Goal: Task Accomplishment & Management: Use online tool/utility

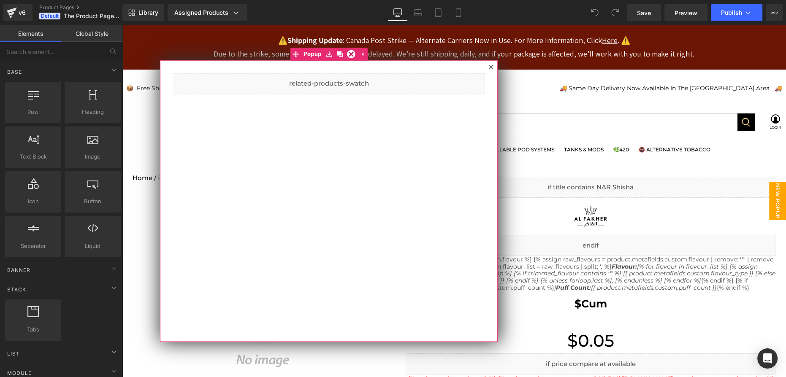
click at [490, 70] on div at bounding box center [491, 67] width 10 height 10
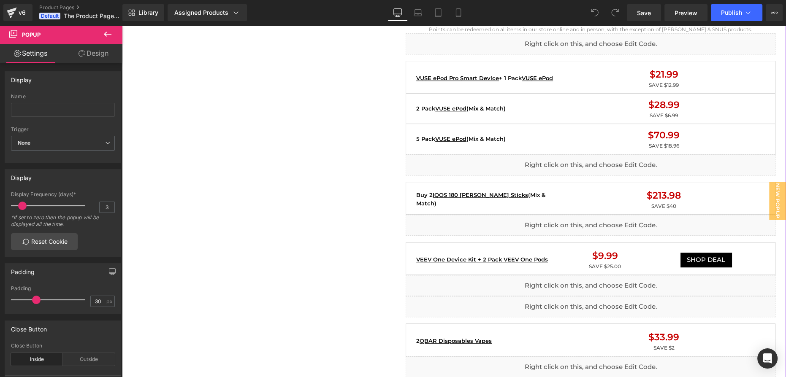
scroll to position [806, 0]
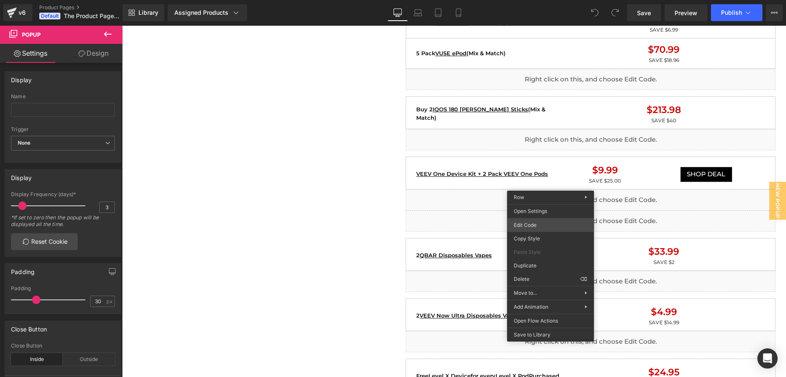
click at [529, 0] on div "You are previewing how the will restyle your page. You can not edit Elements in…" at bounding box center [393, 0] width 786 height 0
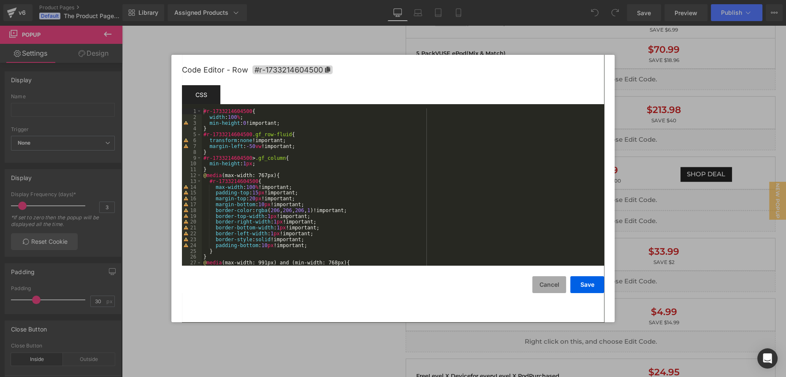
drag, startPoint x: 552, startPoint y: 292, endPoint x: 428, endPoint y: 267, distance: 126.7
click at [552, 292] on button "Cancel" at bounding box center [549, 284] width 34 height 17
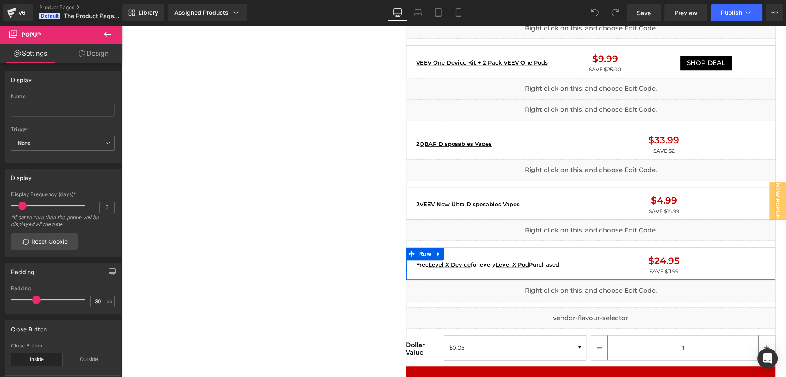
scroll to position [959, 0]
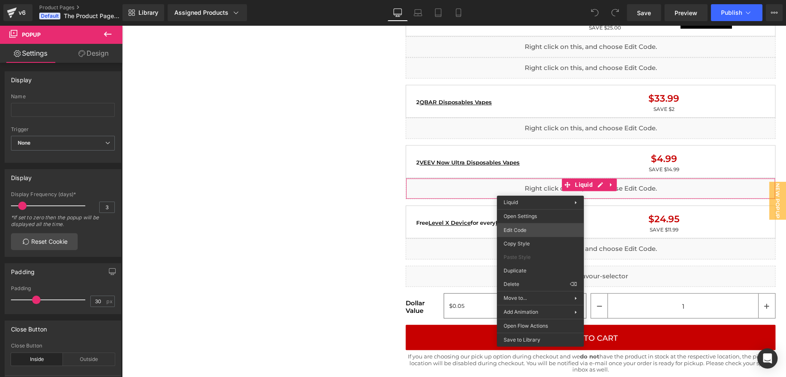
click at [538, 0] on div "You are previewing how the will restyle your page. You can not edit Elements in…" at bounding box center [393, 0] width 786 height 0
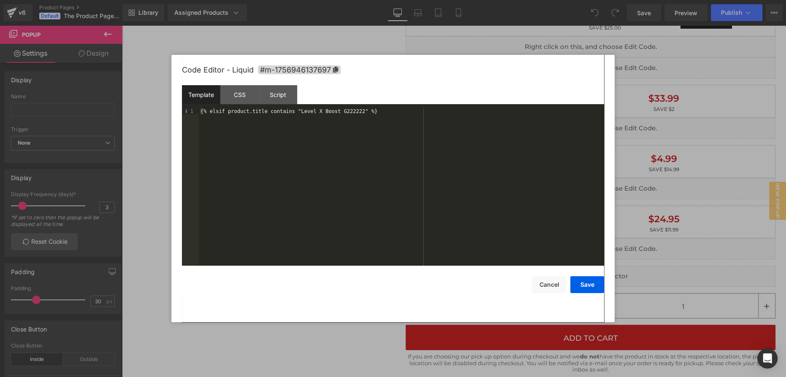
click at [648, 177] on div at bounding box center [393, 188] width 786 height 377
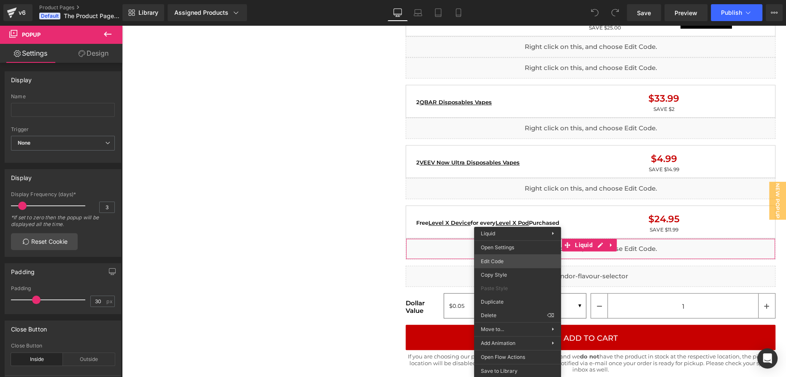
click at [513, 0] on div "You are previewing how the will restyle your page. You can not edit Elements in…" at bounding box center [393, 0] width 786 height 0
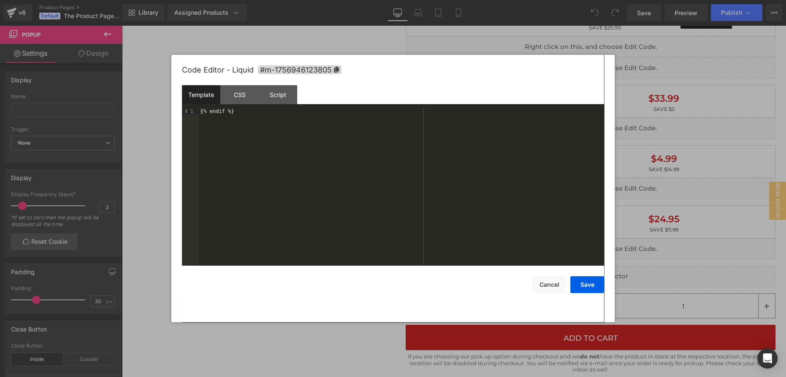
click at [353, 324] on div at bounding box center [393, 188] width 786 height 377
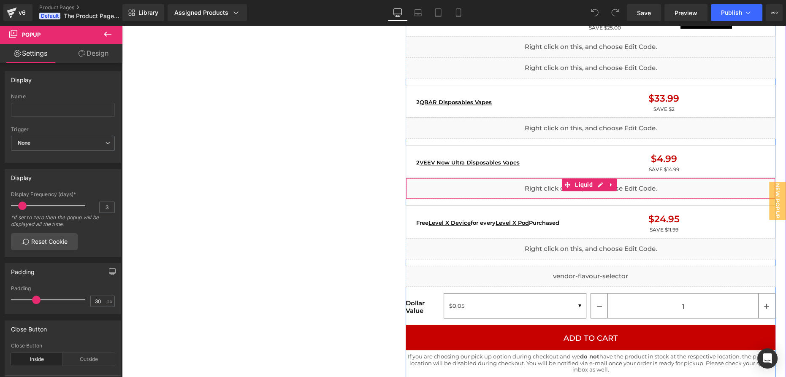
click at [479, 180] on div "Liquid" at bounding box center [591, 188] width 370 height 21
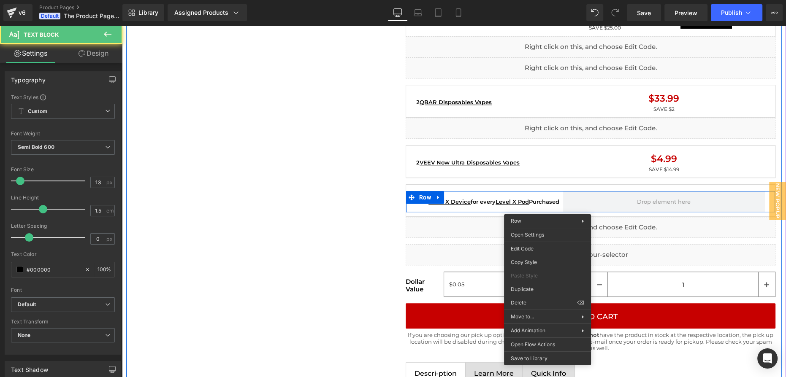
click at [379, 205] on div "Home / Product Title Breadcrumbs Sale Off (P) Image Liquid Image Liquid {% if p…" at bounding box center [454, 275] width 656 height 2140
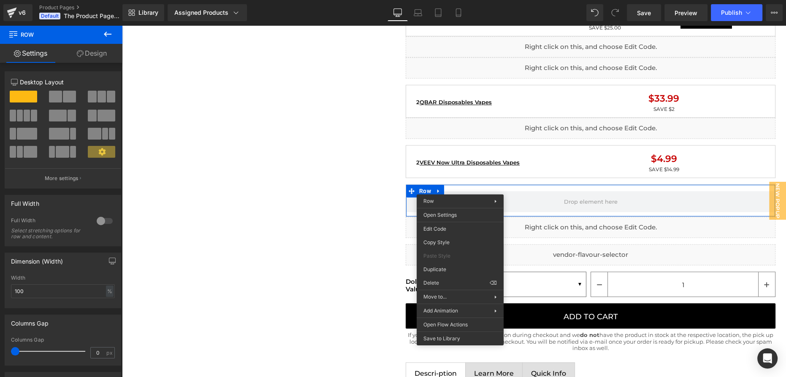
drag, startPoint x: 554, startPoint y: 306, endPoint x: 429, endPoint y: 279, distance: 128.0
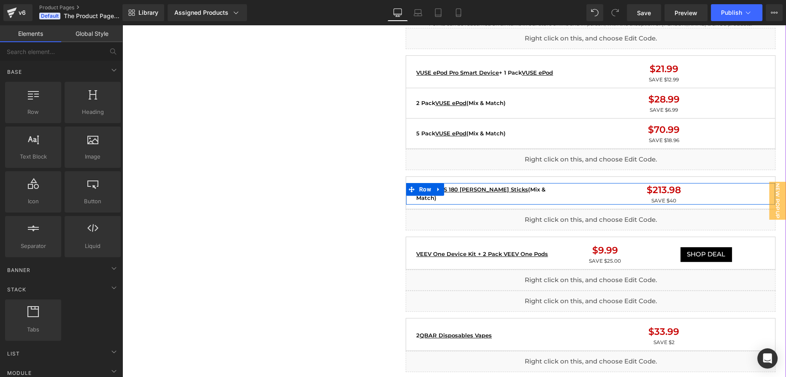
scroll to position [767, 0]
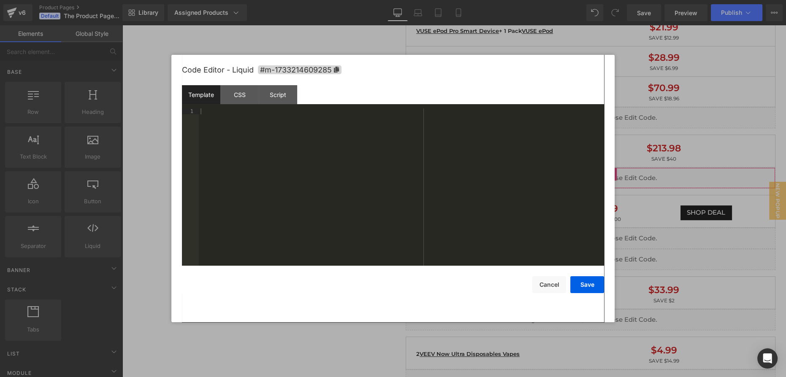
click at [472, 0] on div "You are previewing how the will restyle your page. You can not edit Elements in…" at bounding box center [393, 0] width 786 height 0
click at [555, 288] on button "Cancel" at bounding box center [549, 284] width 34 height 17
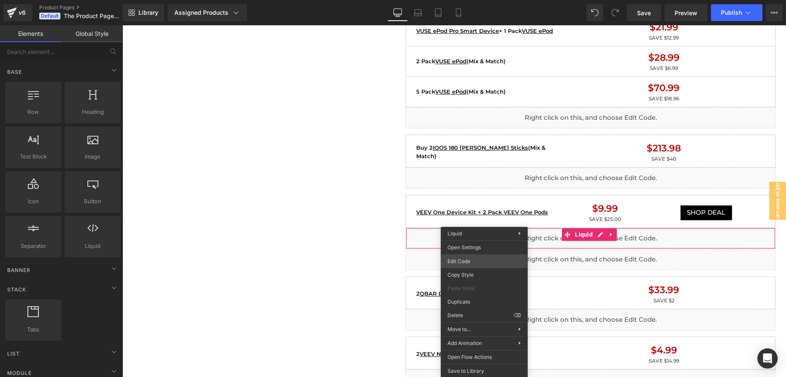
click at [467, 0] on div "You are previewing how the will restyle your page. You can not edit Elements in…" at bounding box center [393, 0] width 786 height 0
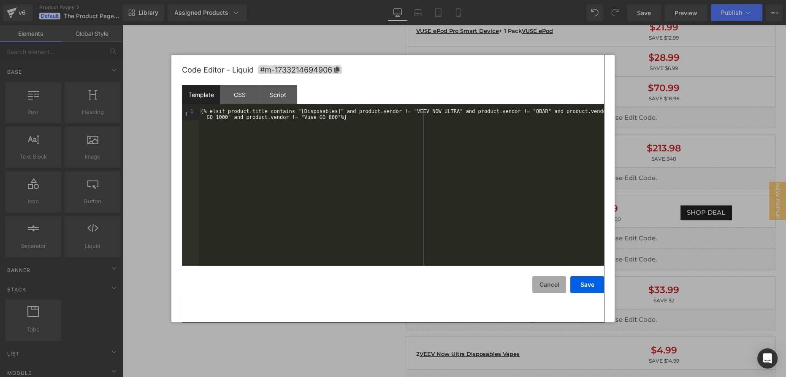
click at [534, 292] on button "Cancel" at bounding box center [549, 284] width 34 height 17
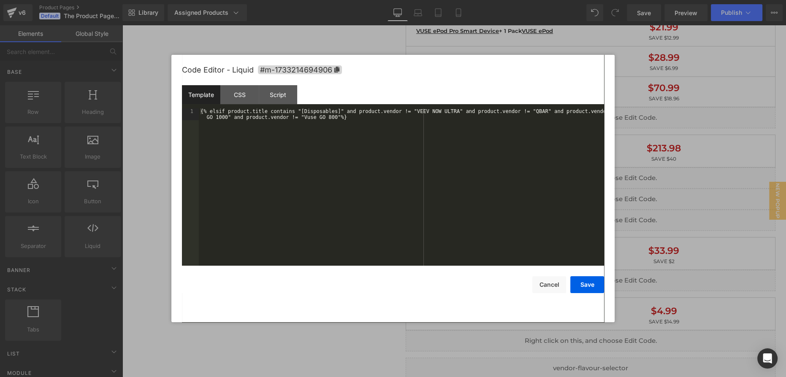
click at [476, 0] on div "You are previewing how the will restyle your page. You can not edit Elements in…" at bounding box center [393, 0] width 786 height 0
click at [542, 288] on button "Cancel" at bounding box center [549, 284] width 34 height 17
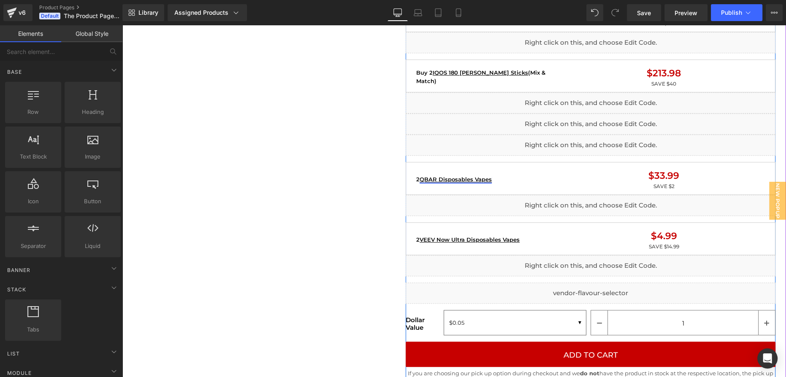
scroll to position [844, 0]
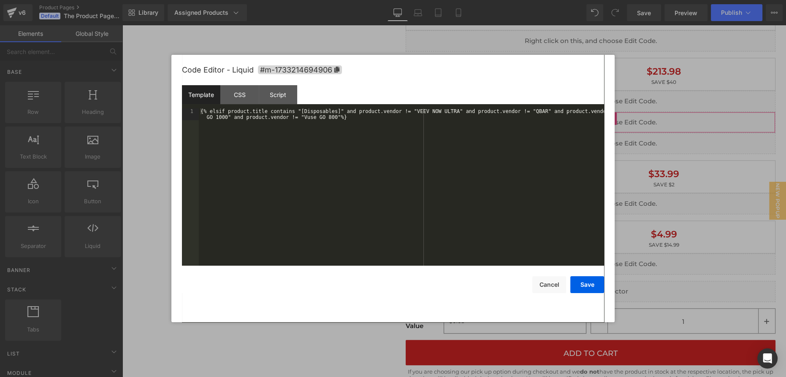
click at [445, 0] on div "You are previewing how the will restyle your page. You can not edit Elements in…" at bounding box center [393, 0] width 786 height 0
drag, startPoint x: 636, startPoint y: 150, endPoint x: 438, endPoint y: 113, distance: 201.4
click at [636, 150] on div at bounding box center [393, 188] width 786 height 377
click at [451, 0] on div "You are previewing how the will restyle your page. You can not edit Elements in…" at bounding box center [393, 0] width 786 height 0
click at [646, 172] on div at bounding box center [393, 188] width 786 height 377
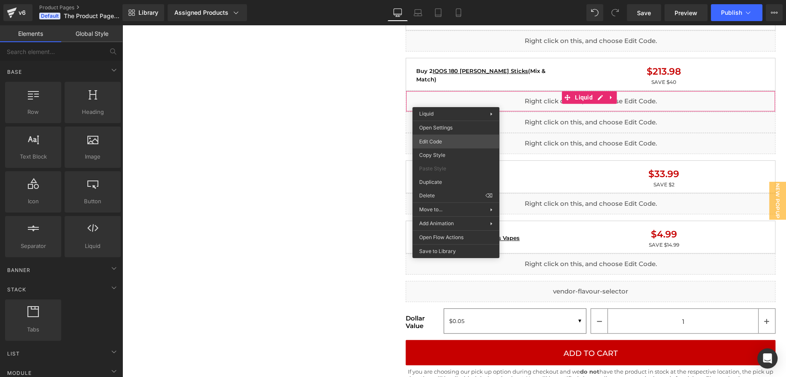
click at [449, 0] on div "You are previewing how the will restyle your page. You can not edit Elements in…" at bounding box center [393, 0] width 786 height 0
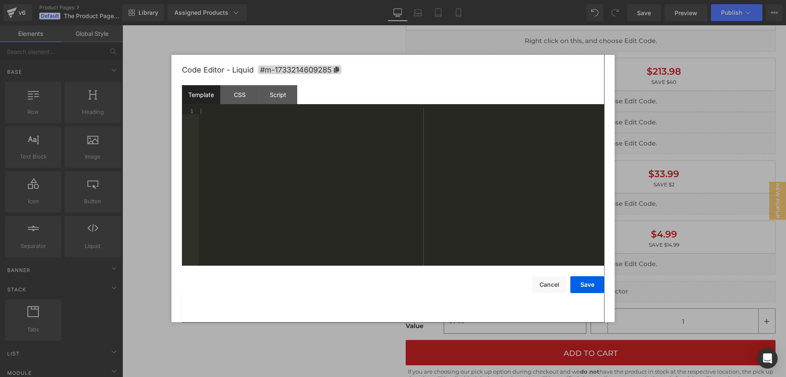
click at [666, 155] on div at bounding box center [393, 188] width 786 height 377
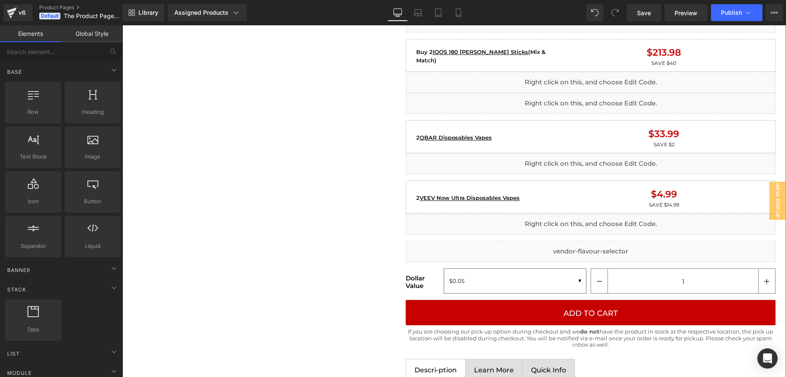
scroll to position [767, 0]
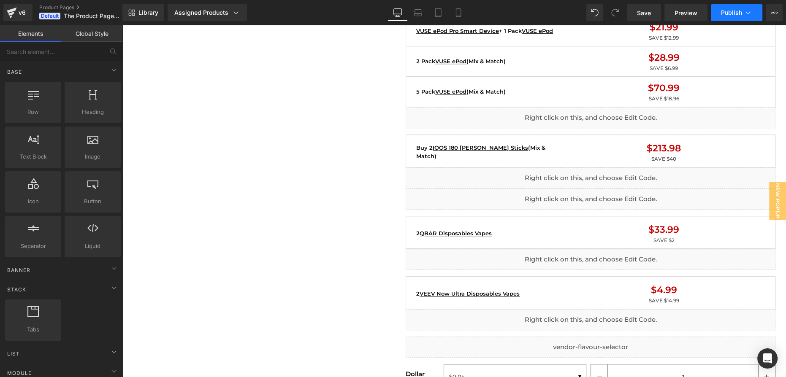
click at [728, 15] on span "Publish" at bounding box center [731, 12] width 21 height 7
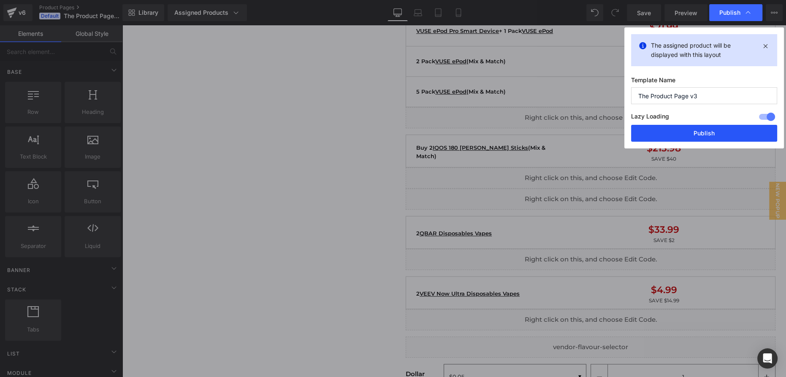
click at [682, 131] on button "Publish" at bounding box center [704, 133] width 146 height 17
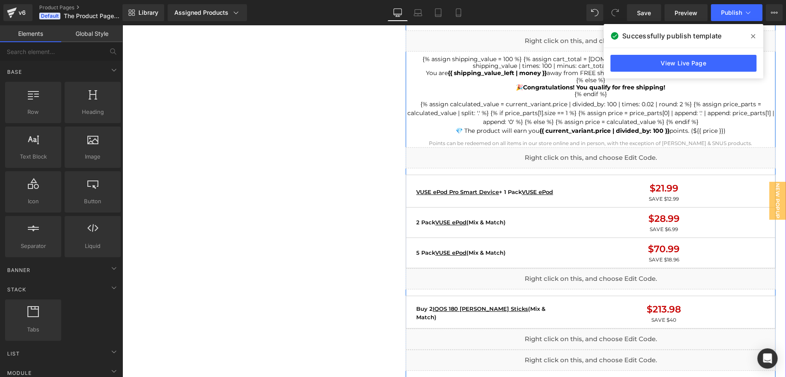
scroll to position [499, 0]
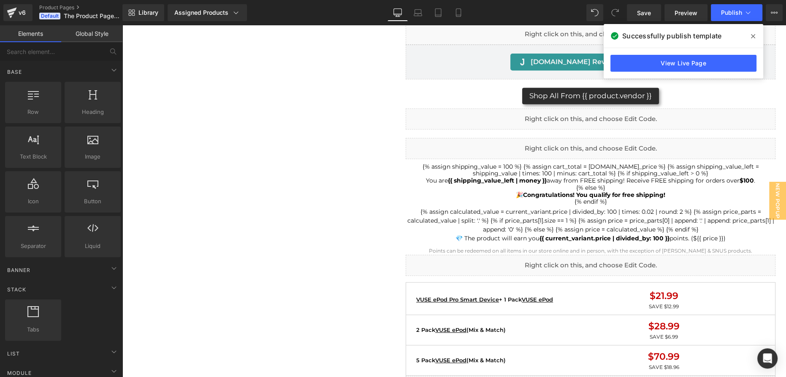
click at [751, 37] on icon at bounding box center [753, 36] width 4 height 7
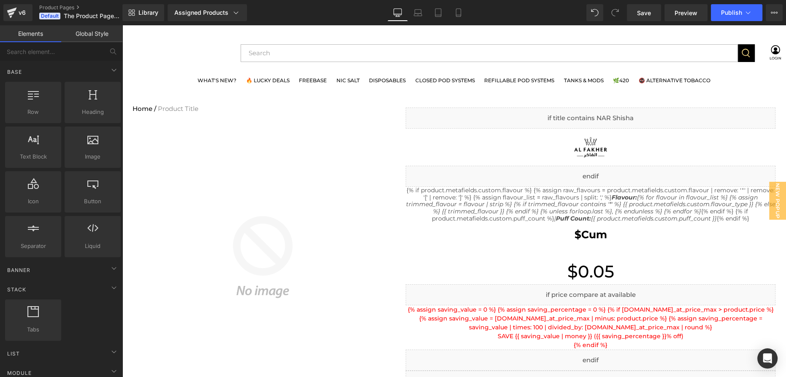
scroll to position [0, 0]
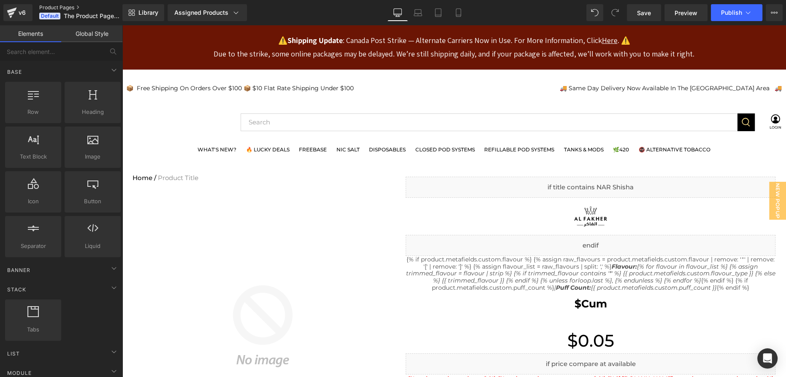
click at [68, 8] on link "Product Pages" at bounding box center [87, 7] width 96 height 7
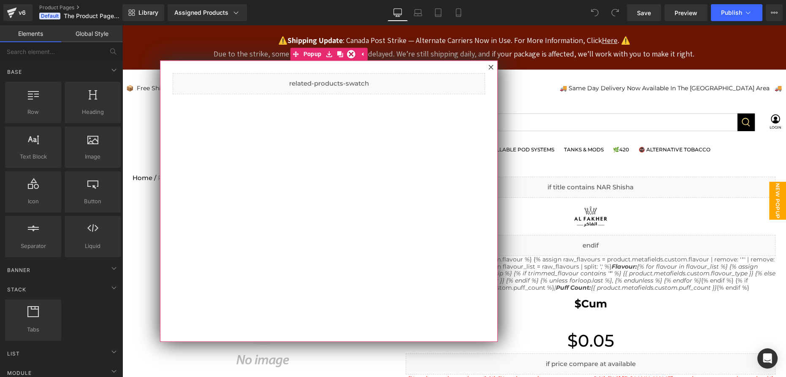
click at [493, 66] on icon at bounding box center [490, 67] width 5 height 5
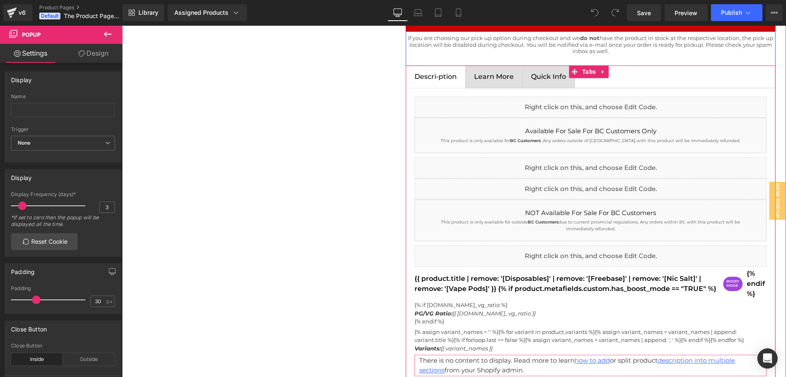
scroll to position [1144, 0]
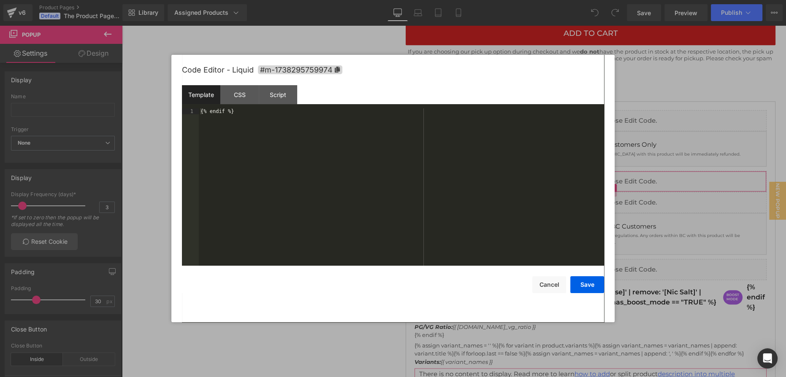
click at [482, 0] on div "You are previewing how the will restyle your page. You can not edit Elements in…" at bounding box center [393, 0] width 786 height 0
click at [680, 206] on div at bounding box center [393, 188] width 786 height 377
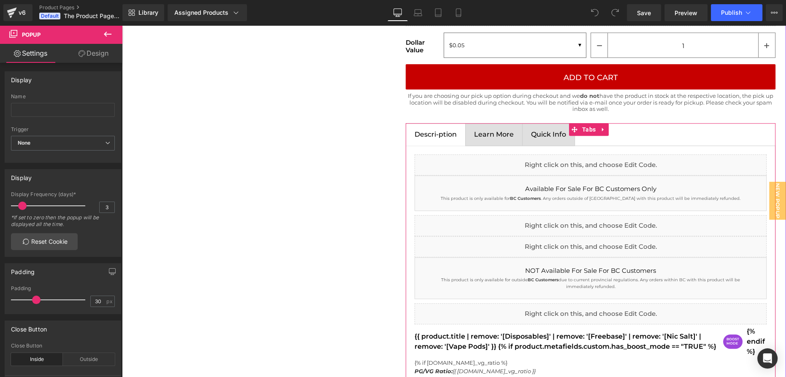
scroll to position [1067, 0]
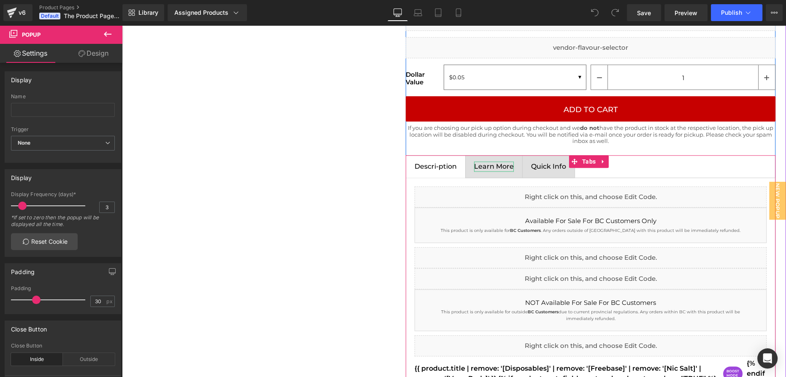
drag, startPoint x: 498, startPoint y: 163, endPoint x: 560, endPoint y: 162, distance: 62.5
click at [498, 162] on h2 "Learn More" at bounding box center [494, 167] width 40 height 10
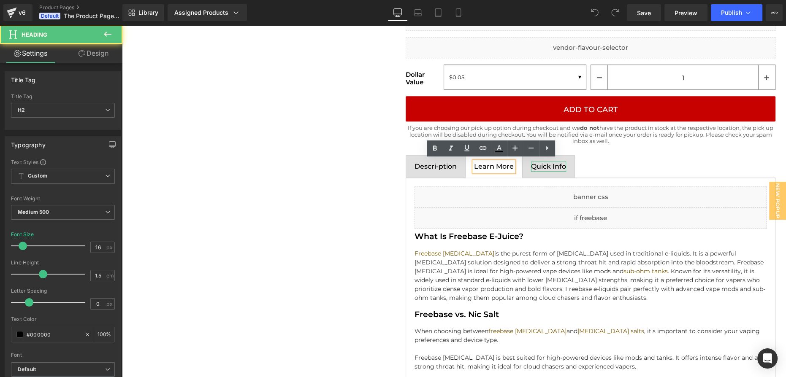
click at [541, 165] on h2 "Quick Info" at bounding box center [548, 167] width 35 height 10
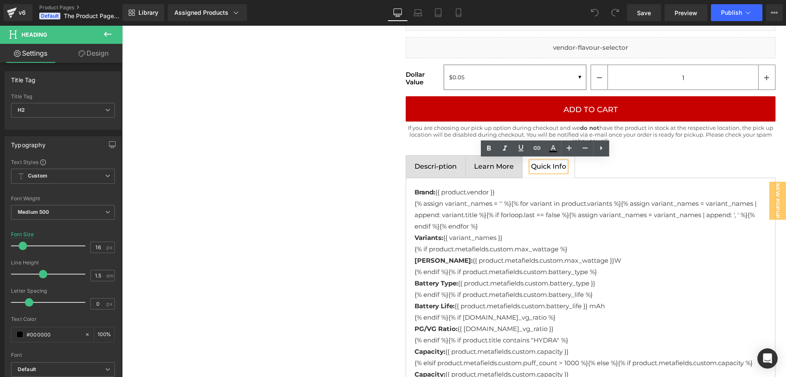
click at [435, 173] on span "Descri-ption Heading" at bounding box center [435, 167] width 59 height 22
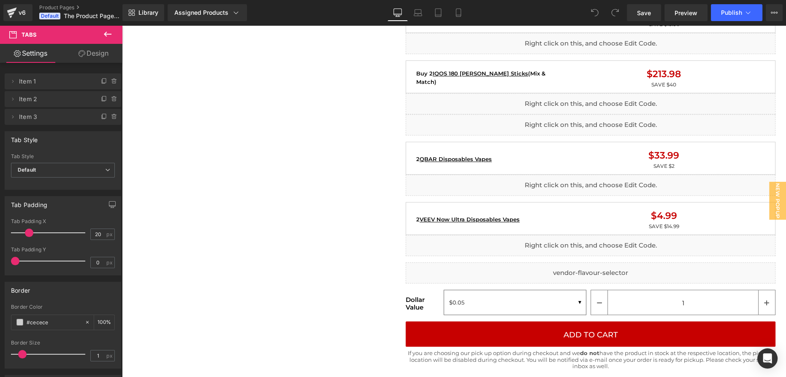
scroll to position [798, 0]
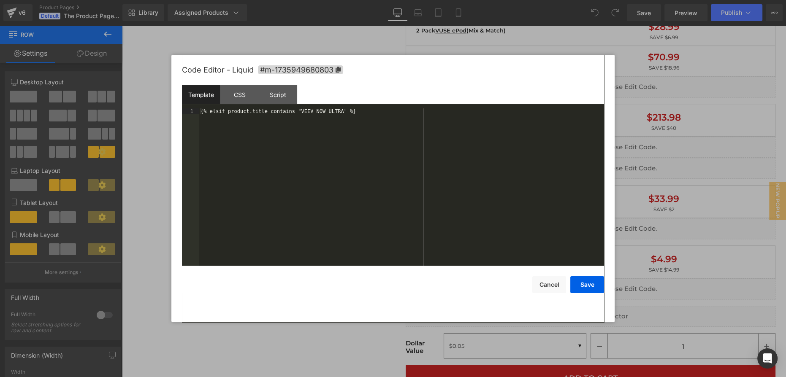
click at [480, 0] on div "You are previewing how the will restyle your page. You can not edit Elements in…" at bounding box center [393, 0] width 786 height 0
click at [556, 285] on button "Cancel" at bounding box center [549, 284] width 34 height 17
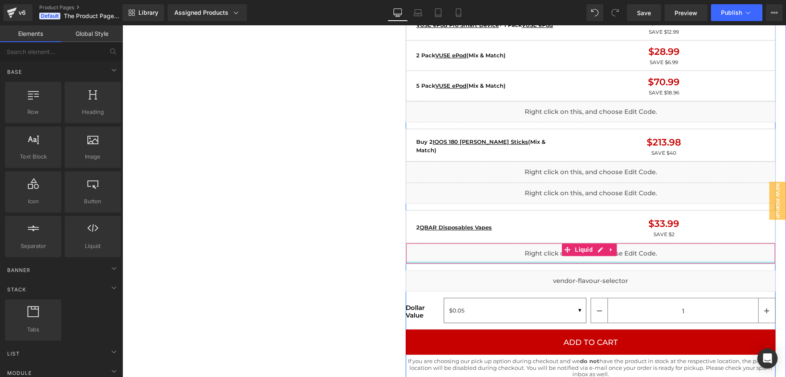
scroll to position [760, 0]
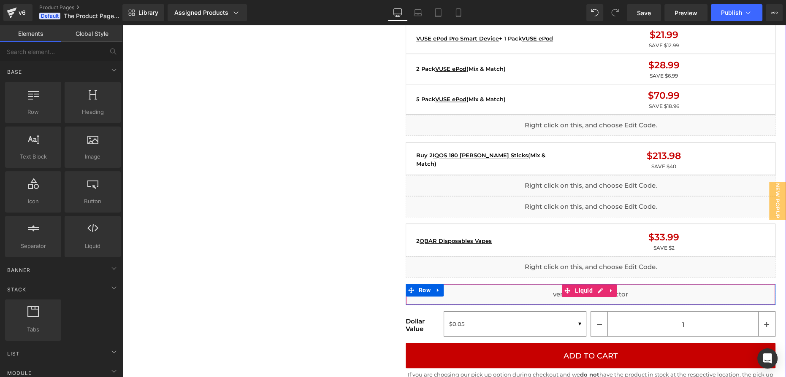
click at [487, 295] on div "Liquid" at bounding box center [591, 294] width 370 height 21
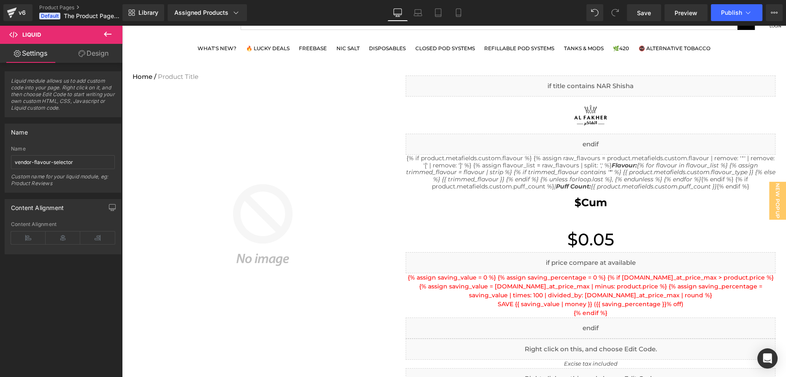
scroll to position [0, 0]
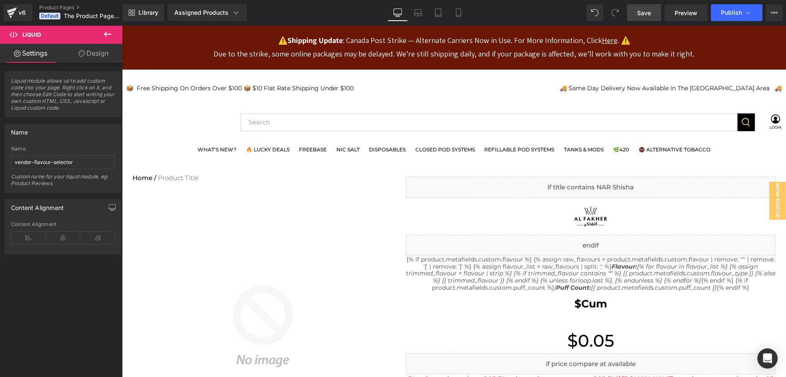
click at [644, 11] on span "Save" at bounding box center [644, 12] width 14 height 9
click at [724, 13] on span "Publish" at bounding box center [731, 12] width 21 height 7
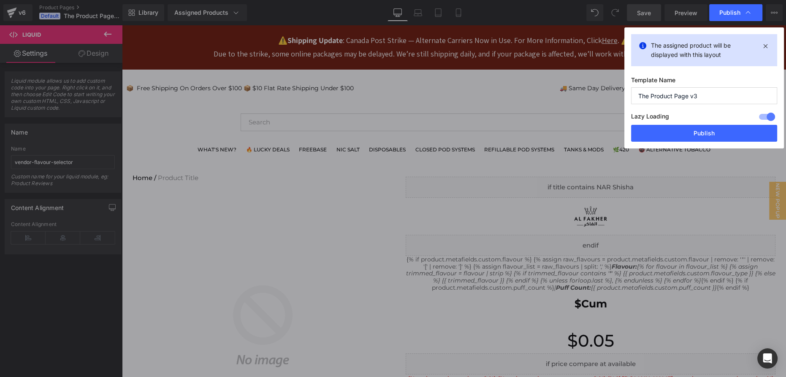
click at [690, 93] on input "The Product Page v3" at bounding box center [704, 95] width 146 height 17
click at [717, 130] on button "Publish" at bounding box center [704, 133] width 146 height 17
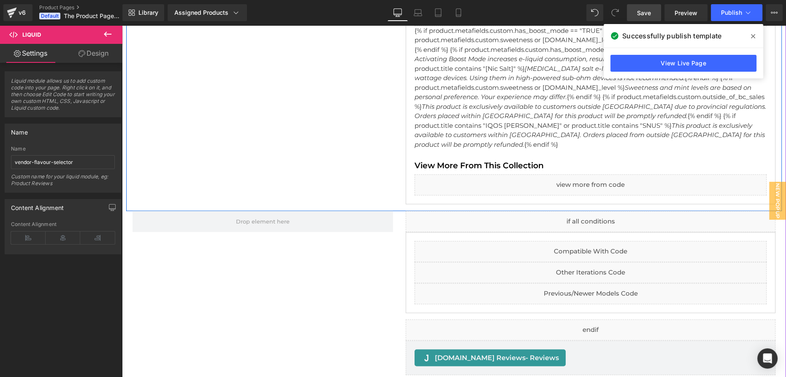
scroll to position [2072, 0]
